Goal: Entertainment & Leisure: Browse casually

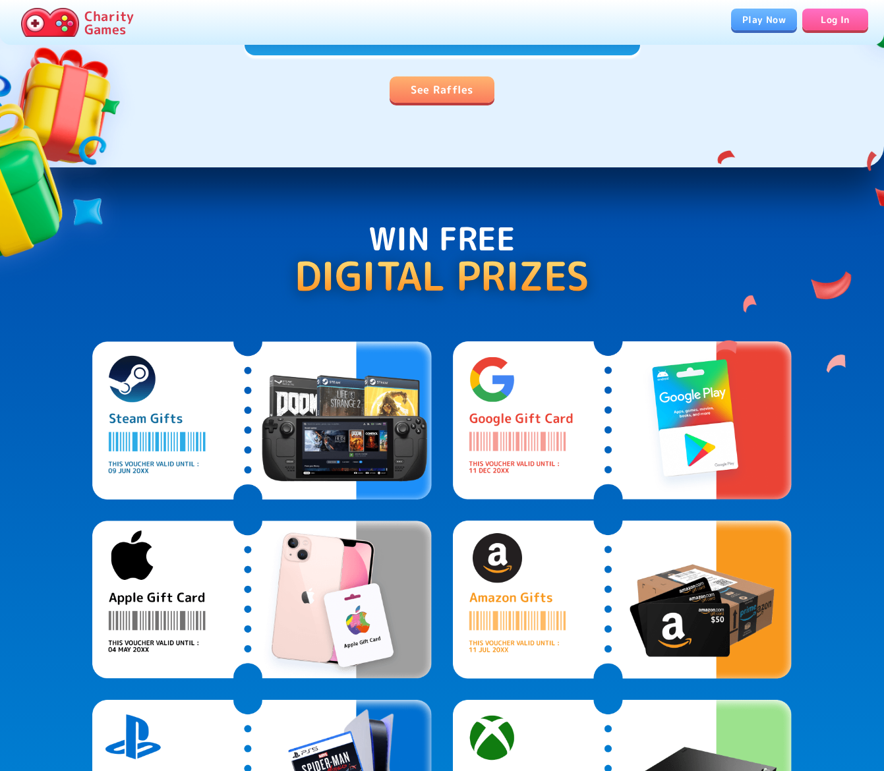
scroll to position [612, 0]
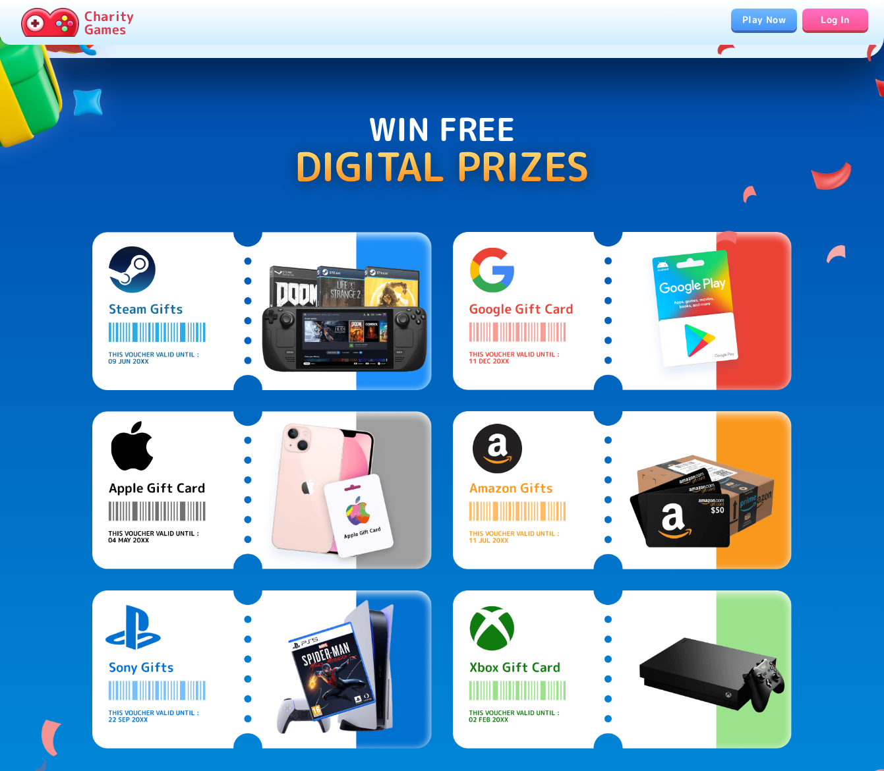
click at [775, 20] on link "Play Now" at bounding box center [764, 20] width 66 height 22
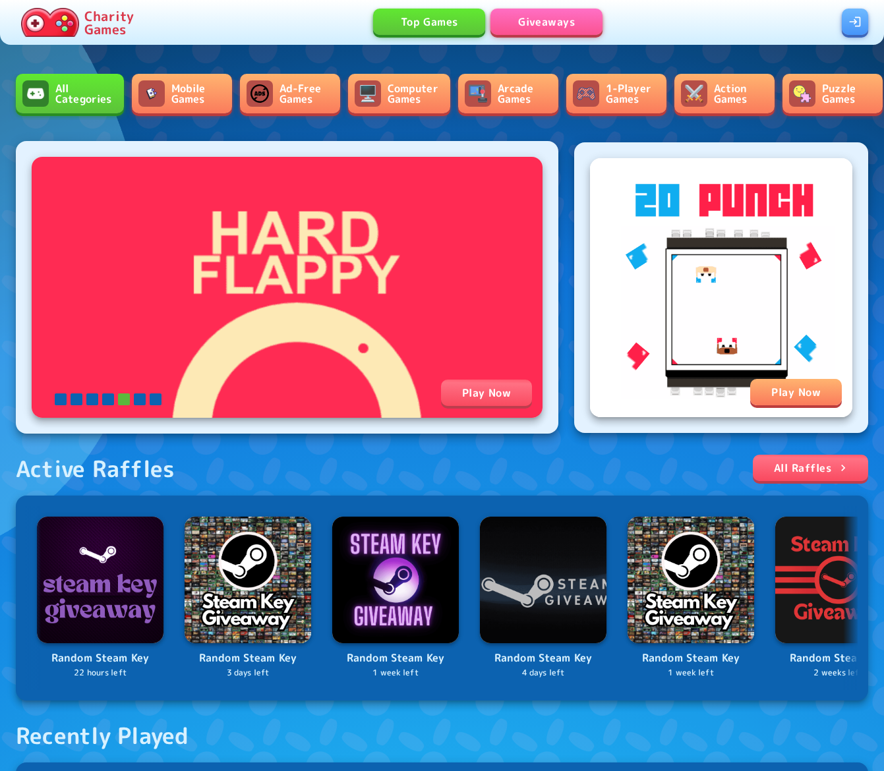
click at [72, 16] on img at bounding box center [50, 22] width 58 height 29
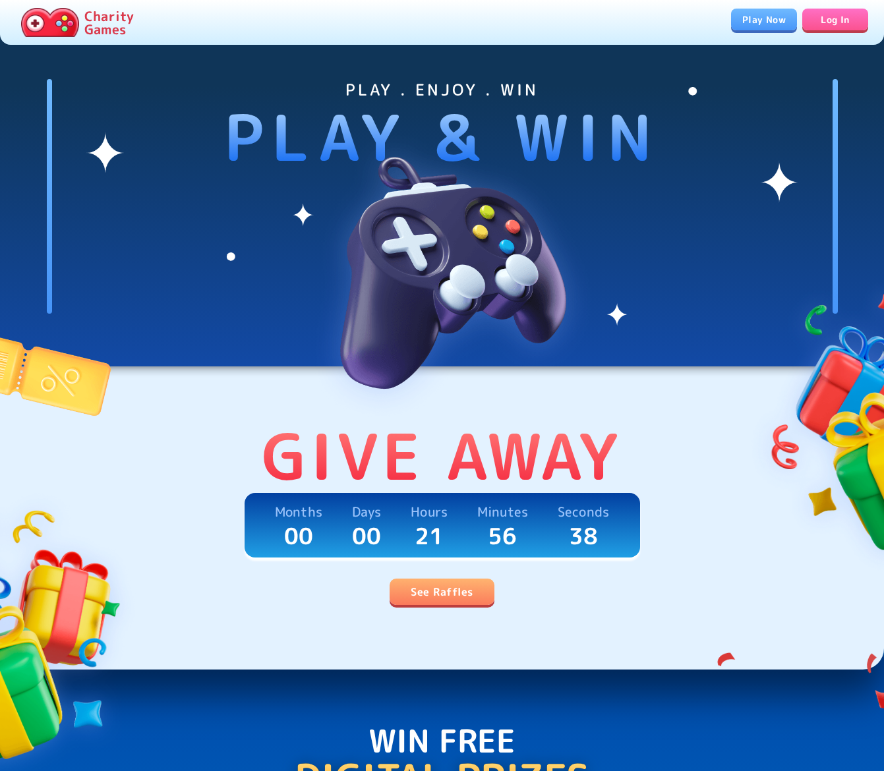
click at [750, 14] on link "Play Now" at bounding box center [764, 20] width 66 height 22
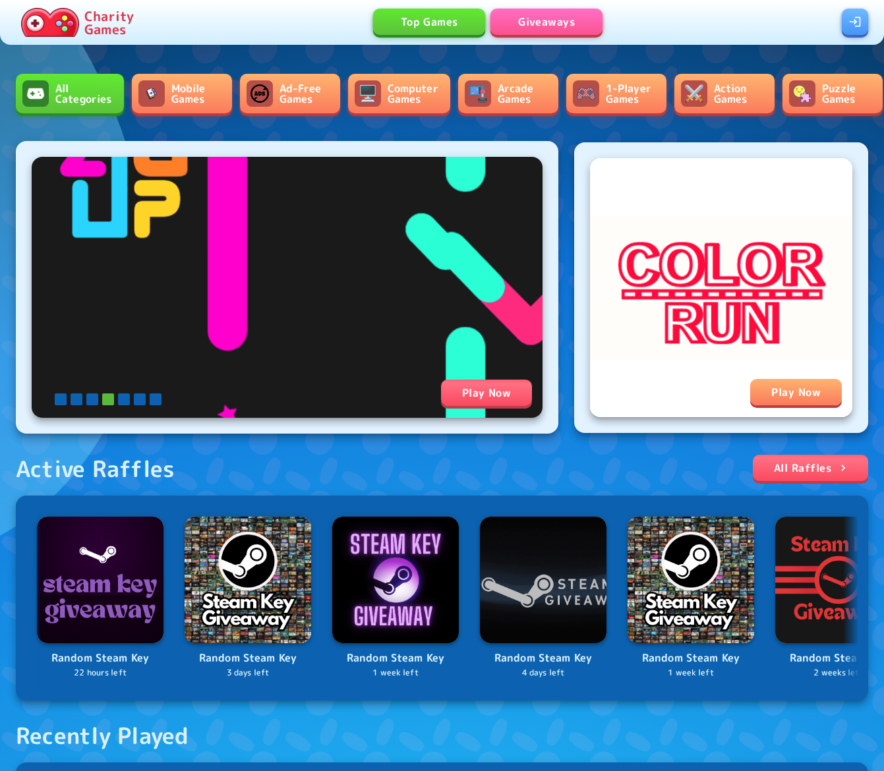
click at [108, 25] on p "Charity Games" at bounding box center [108, 22] width 49 height 26
